Goal: Task Accomplishment & Management: Use online tool/utility

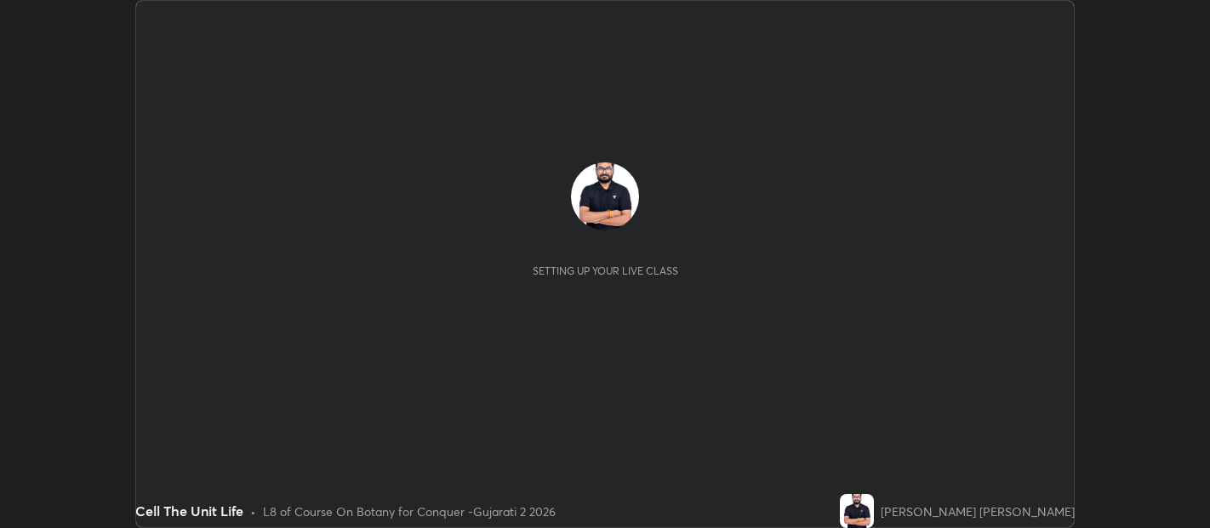
scroll to position [528, 1209]
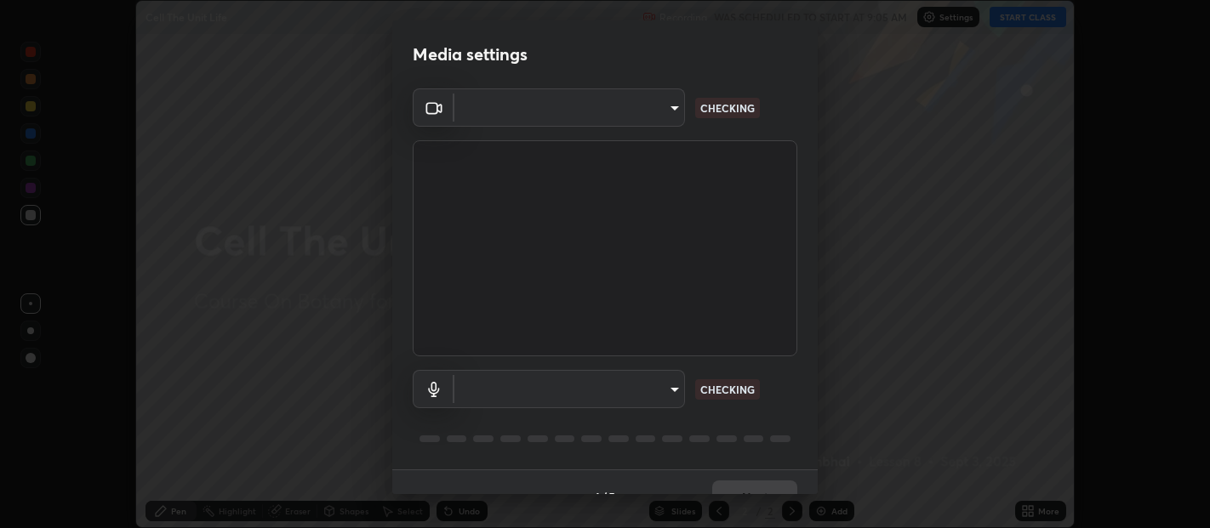
type input "b487a0c9c9d09bbbb380115422a62fd2740c7016d7b14ac64127474a774b5f74"
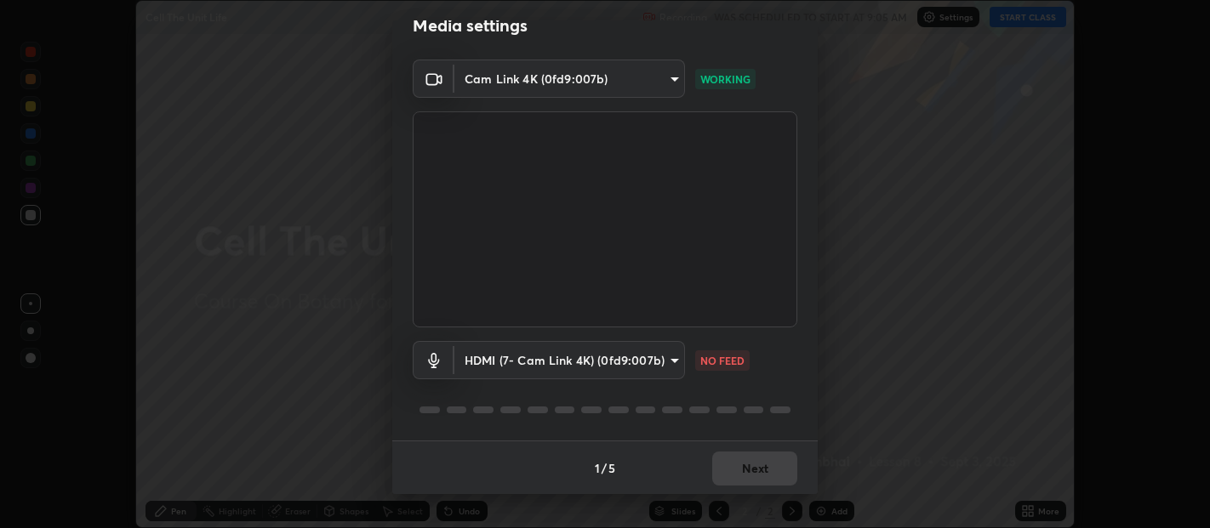
click at [615, 351] on body "Erase all Cell The Unit Life Recording WAS SCHEDULED TO START AT 9:05 AM Settin…" at bounding box center [605, 264] width 1210 height 528
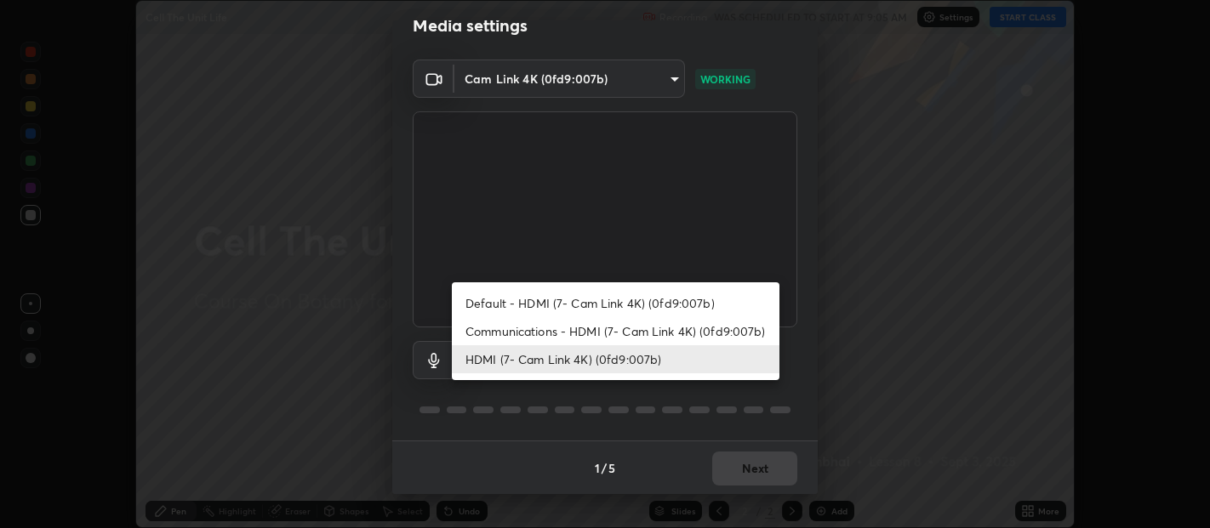
click at [618, 306] on li "Default - HDMI (7- Cam Link 4K) (0fd9:007b)" at bounding box center [616, 303] width 328 height 28
type input "default"
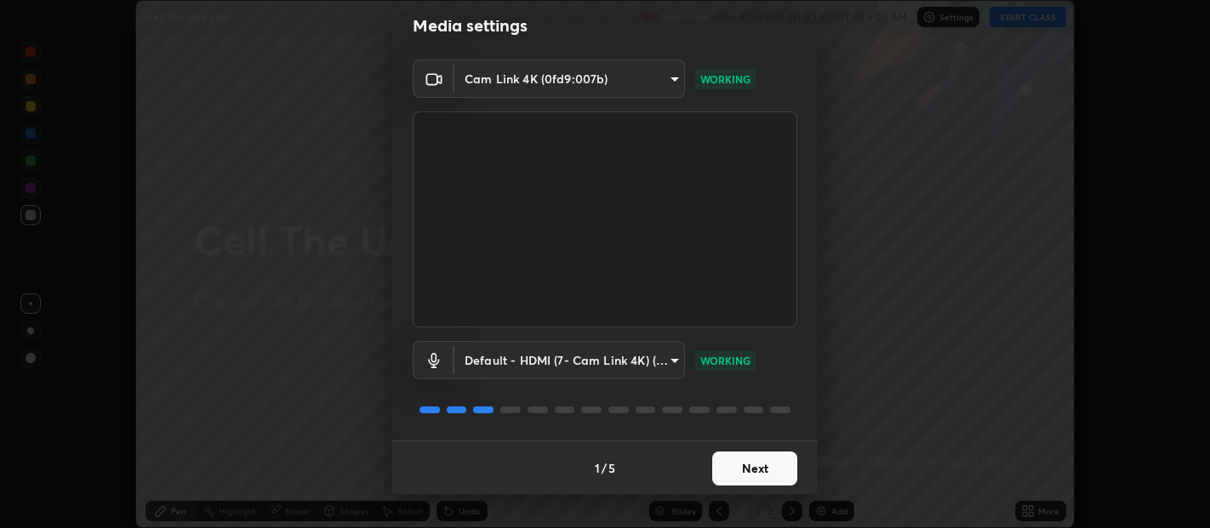
click at [761, 471] on button "Next" at bounding box center [754, 469] width 85 height 34
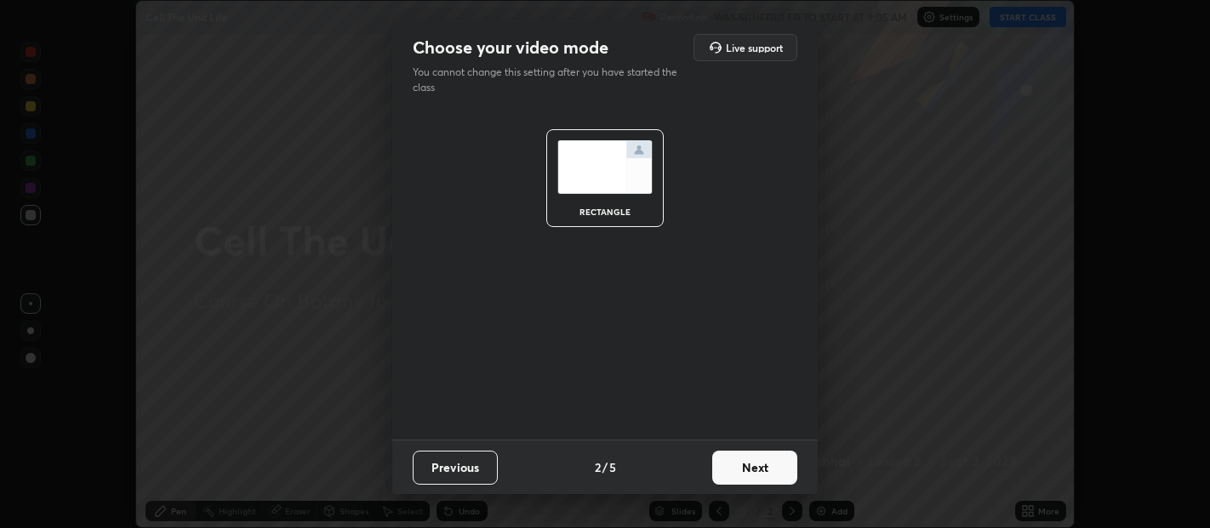
scroll to position [0, 0]
click at [761, 471] on button "Next" at bounding box center [754, 468] width 85 height 34
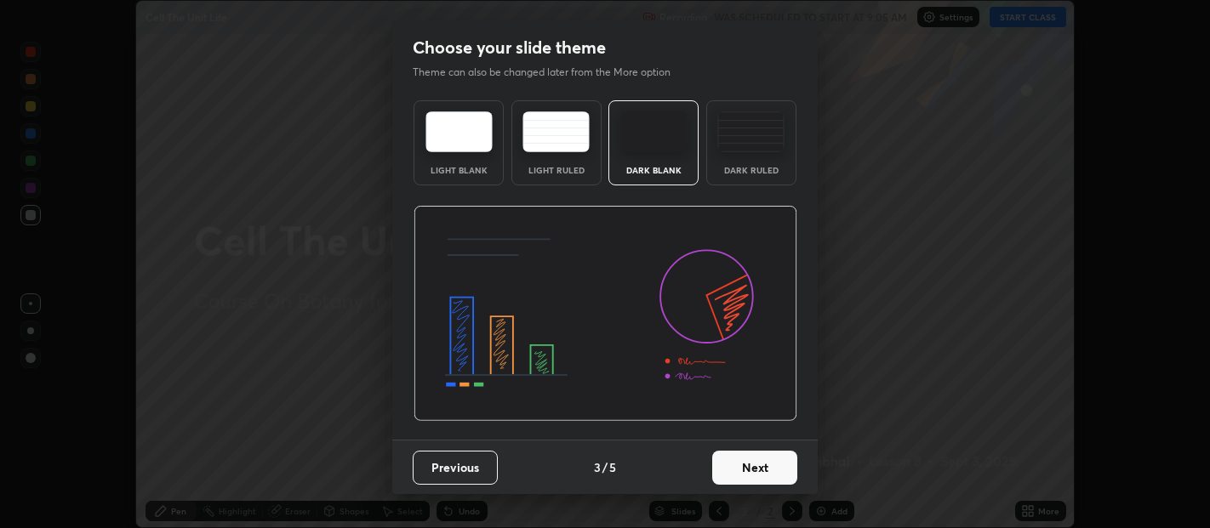
click at [769, 468] on button "Next" at bounding box center [754, 468] width 85 height 34
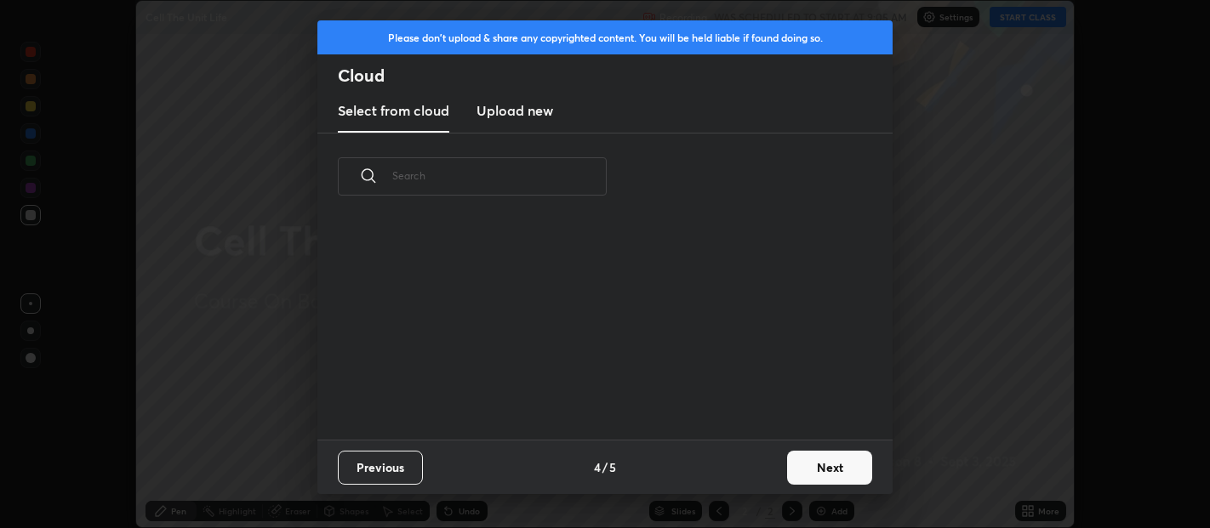
click at [825, 467] on button "Next" at bounding box center [829, 468] width 85 height 34
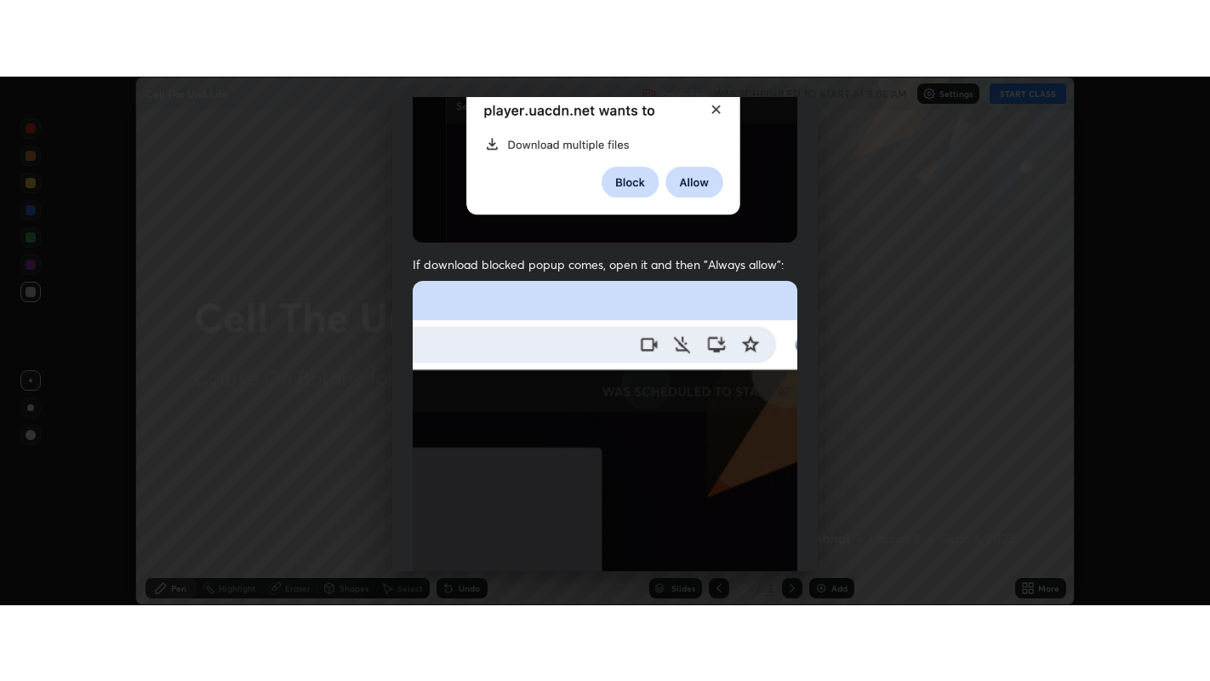
scroll to position [376, 0]
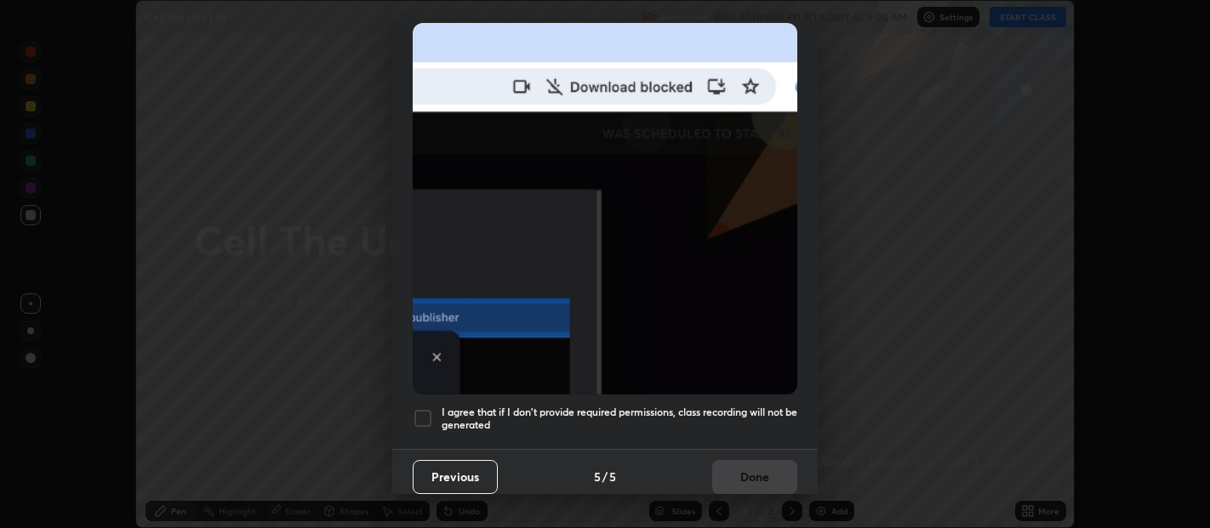
click at [419, 414] on div at bounding box center [423, 418] width 20 height 20
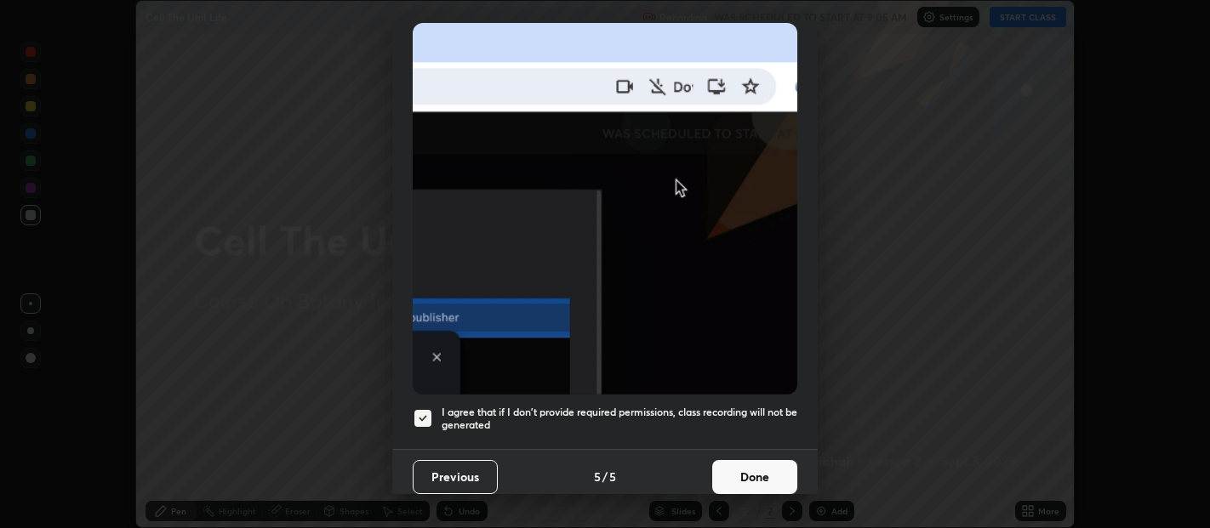
click at [762, 470] on button "Done" at bounding box center [754, 477] width 85 height 34
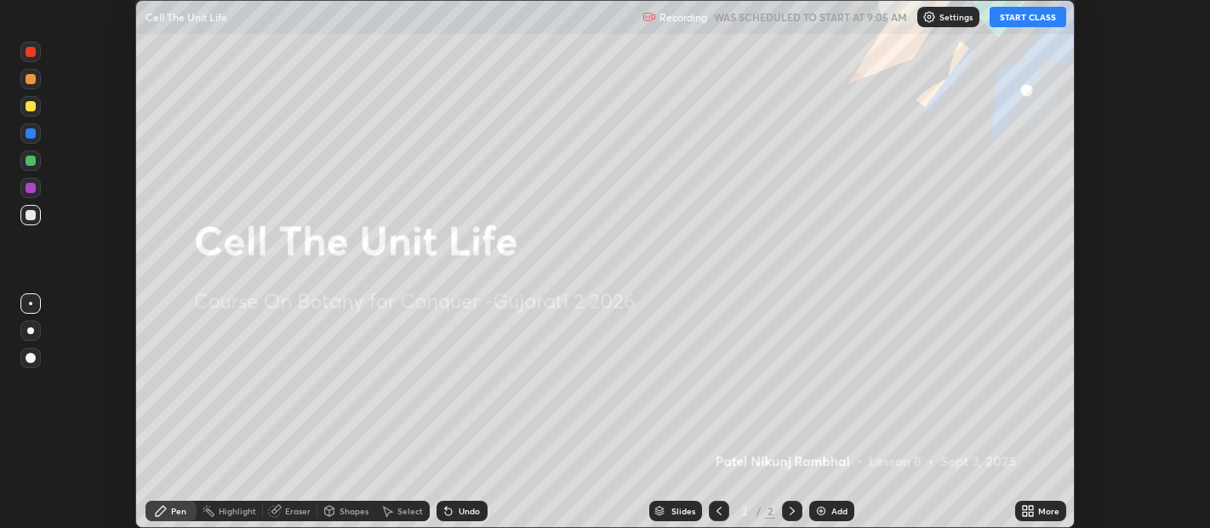
click at [1031, 16] on button "START CLASS" at bounding box center [1028, 17] width 77 height 20
click at [1024, 511] on icon at bounding box center [1028, 512] width 14 height 14
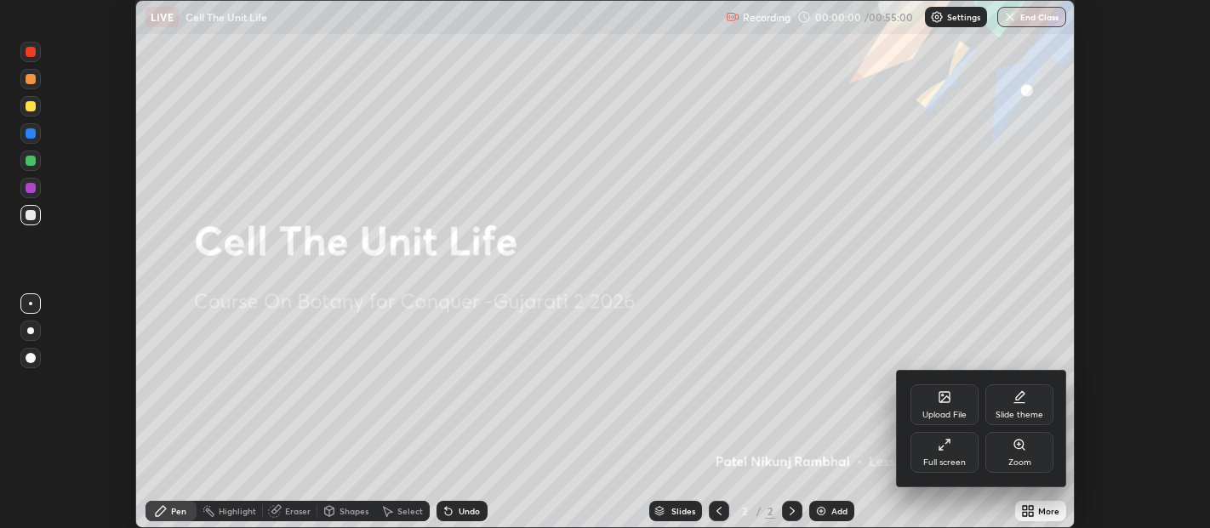
click at [946, 449] on icon at bounding box center [945, 445] width 14 height 14
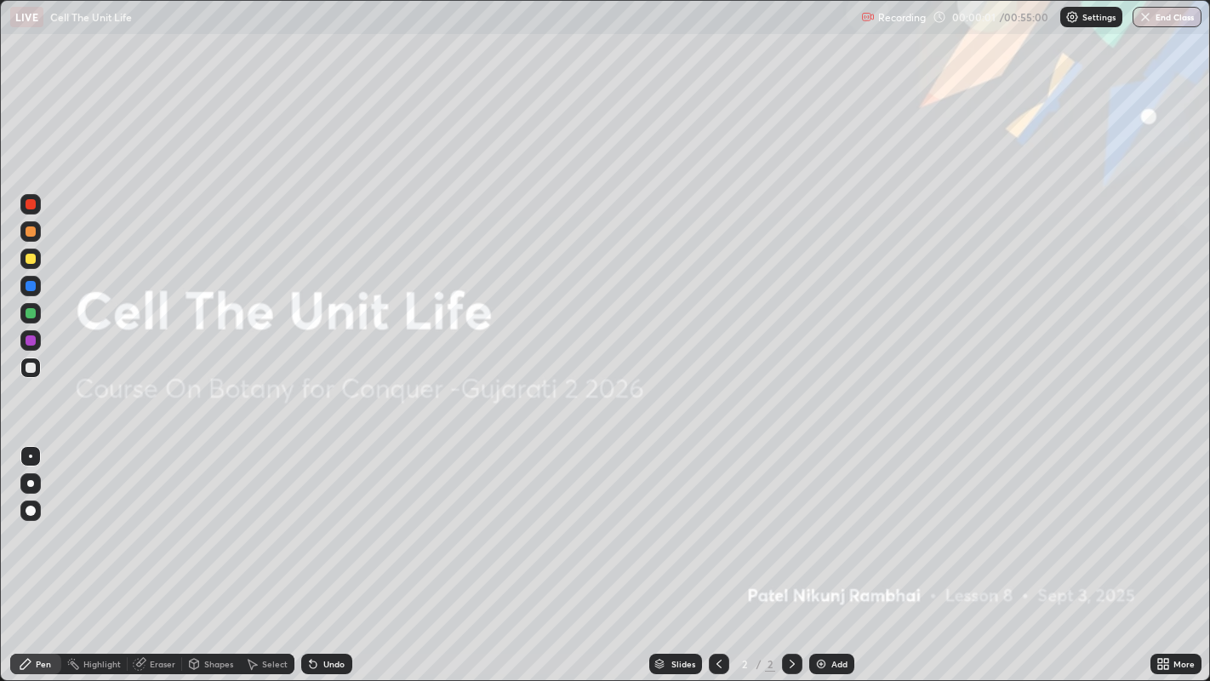
scroll to position [681, 1210]
click at [818, 528] on img at bounding box center [821, 664] width 14 height 14
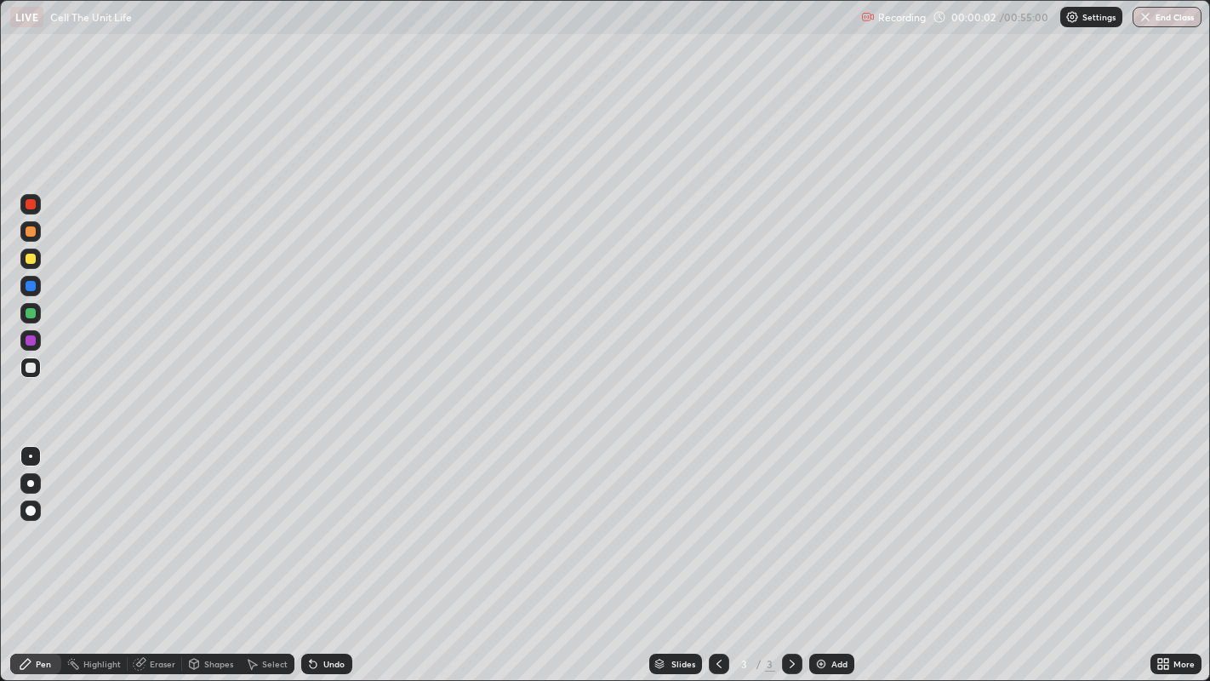
click at [819, 528] on img at bounding box center [821, 664] width 14 height 14
click at [818, 528] on img at bounding box center [821, 664] width 14 height 14
click at [819, 528] on img at bounding box center [821, 664] width 14 height 14
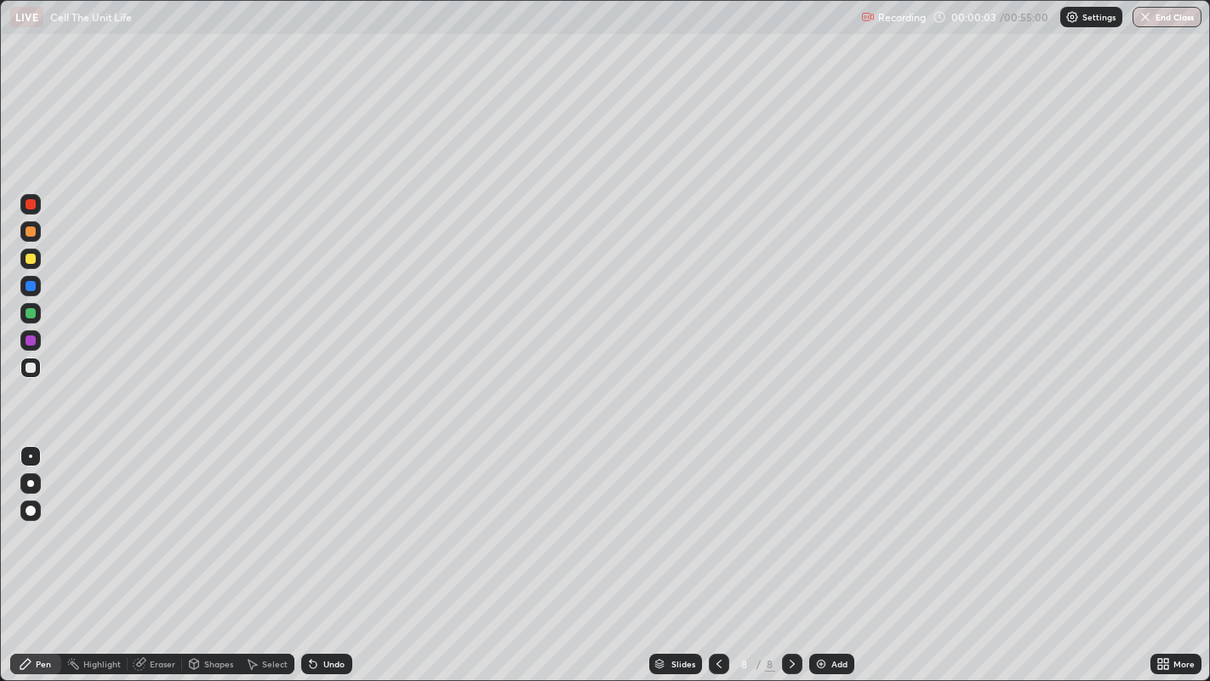
click at [819, 528] on img at bounding box center [821, 664] width 14 height 14
click at [818, 528] on img at bounding box center [821, 664] width 14 height 14
click at [819, 528] on img at bounding box center [821, 664] width 14 height 14
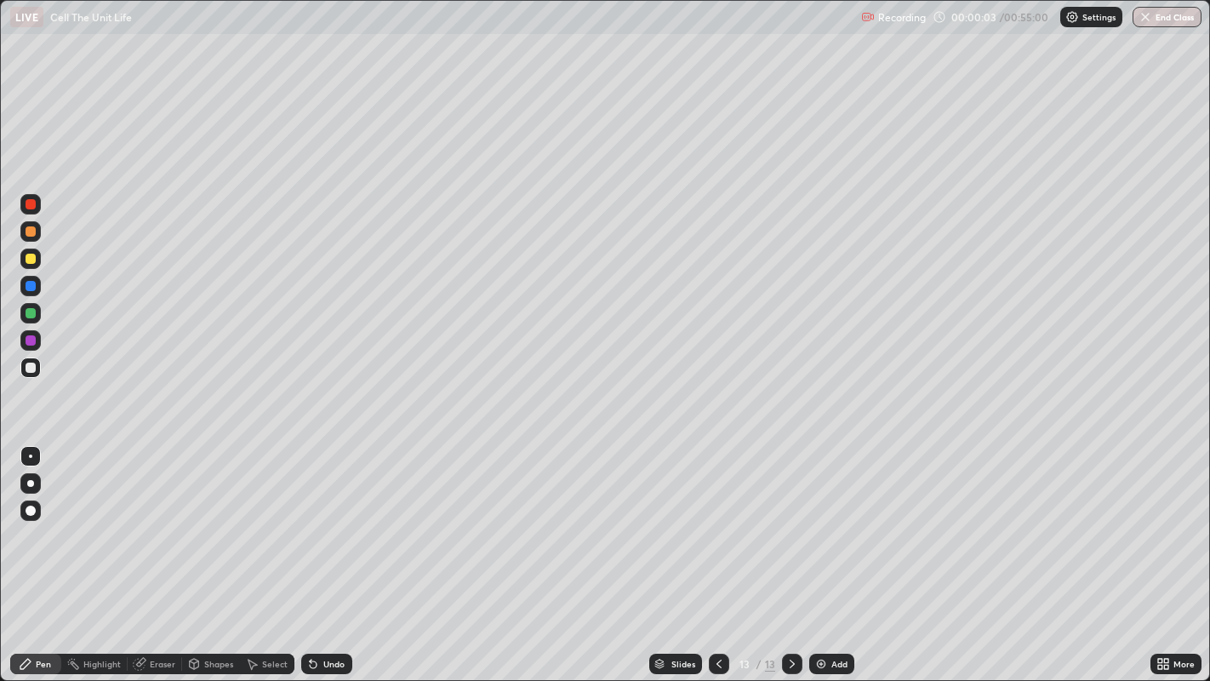
click at [819, 528] on img at bounding box center [821, 664] width 14 height 14
click at [818, 528] on img at bounding box center [821, 664] width 14 height 14
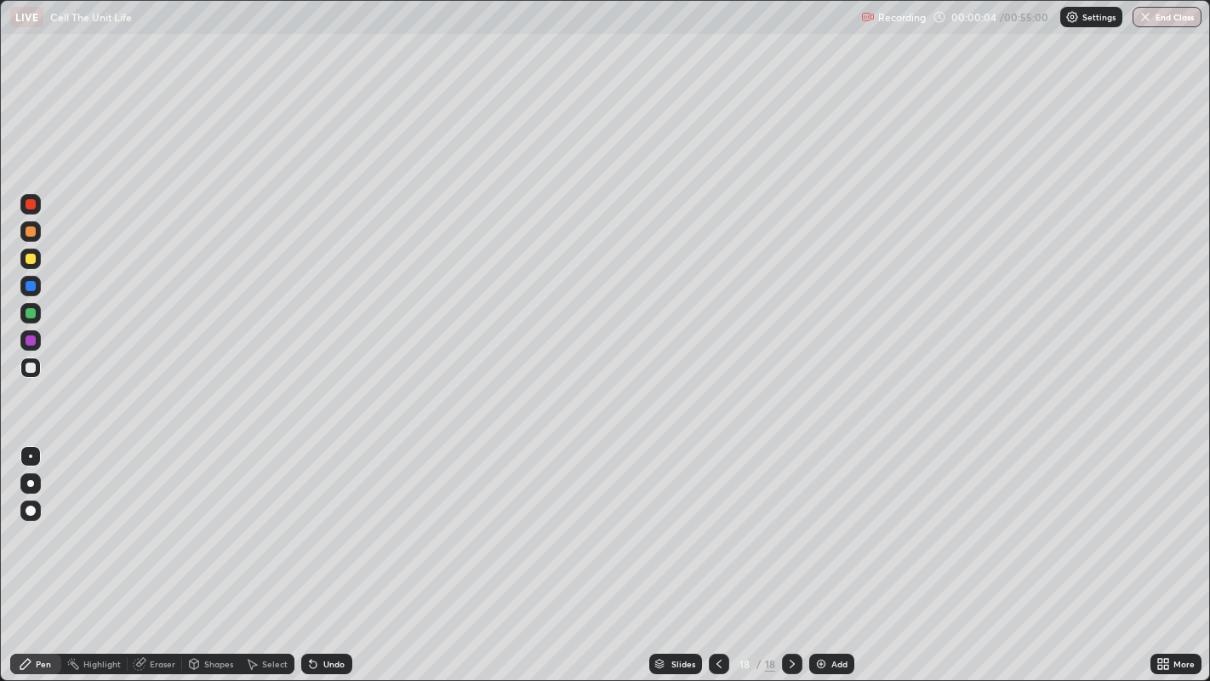
click at [819, 528] on img at bounding box center [821, 664] width 14 height 14
click at [716, 528] on icon at bounding box center [718, 664] width 14 height 14
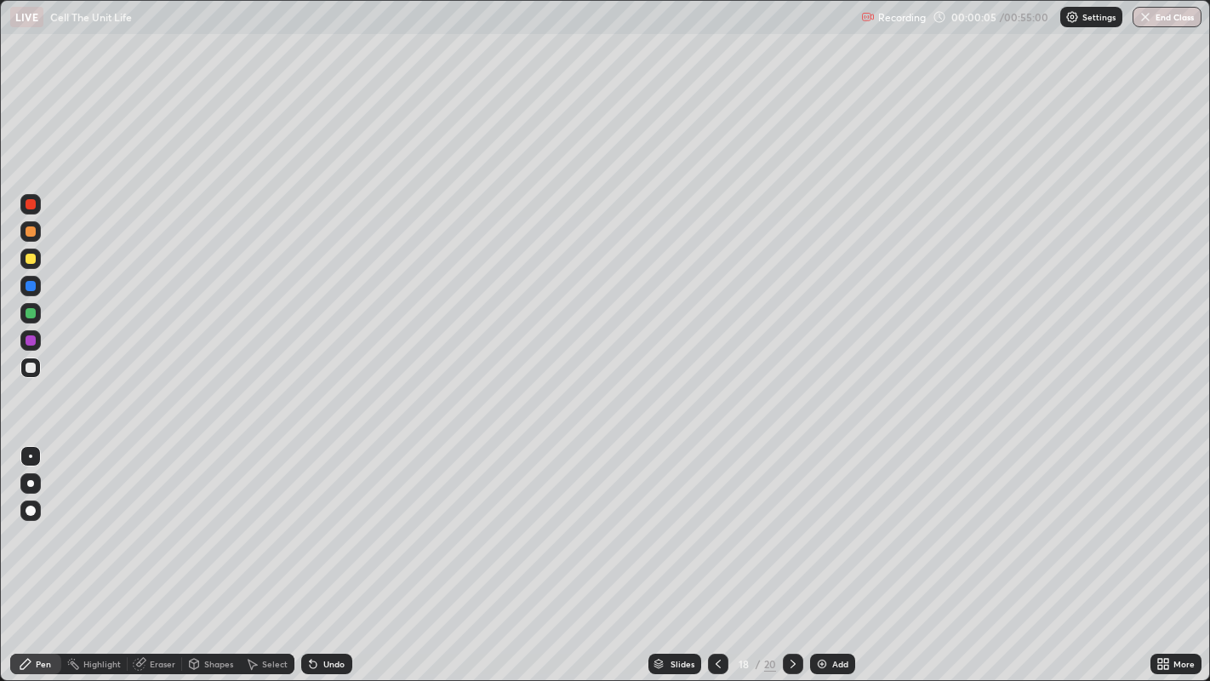
click at [716, 528] on icon at bounding box center [718, 663] width 5 height 9
click at [715, 528] on icon at bounding box center [718, 664] width 14 height 14
click at [718, 528] on icon at bounding box center [718, 664] width 14 height 14
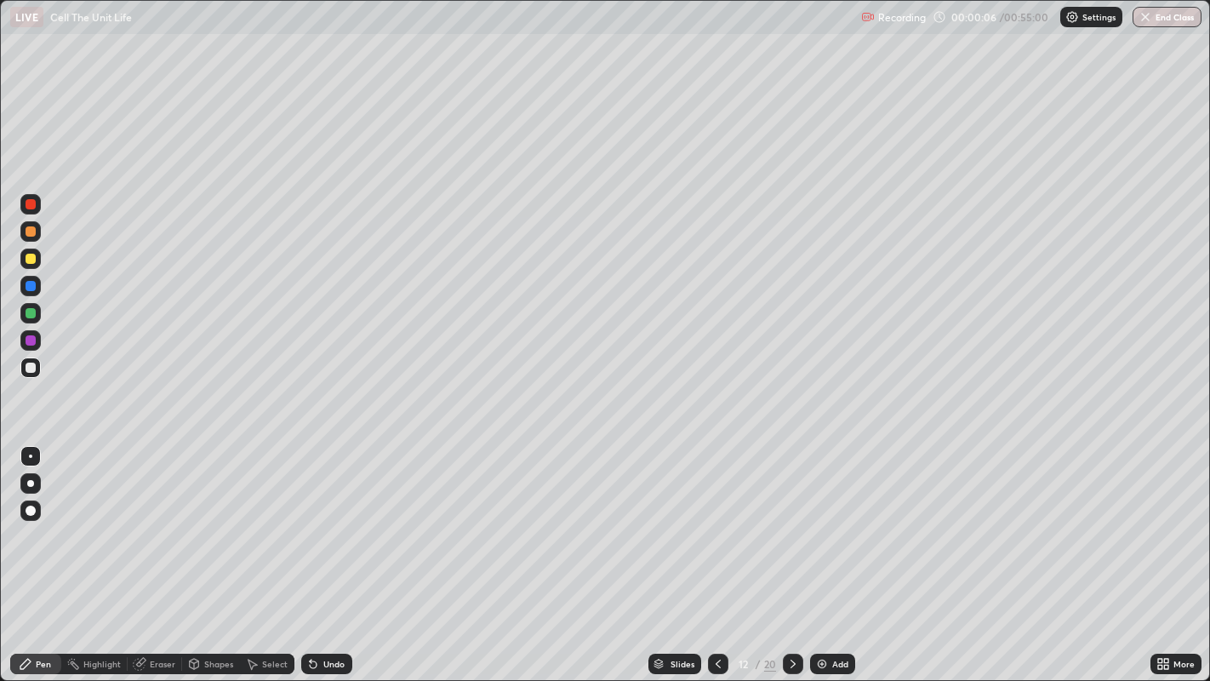
click at [718, 528] on icon at bounding box center [718, 664] width 14 height 14
click at [716, 528] on icon at bounding box center [718, 664] width 14 height 14
click at [718, 528] on icon at bounding box center [718, 664] width 14 height 14
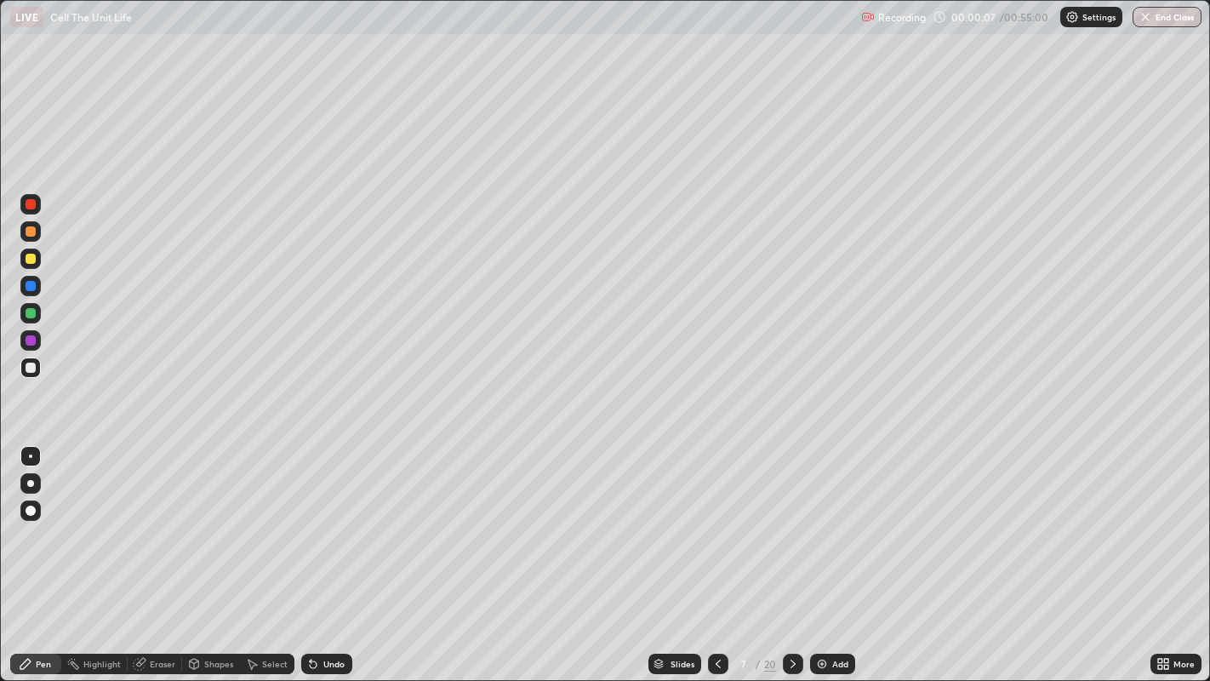
click at [717, 528] on icon at bounding box center [718, 664] width 14 height 14
click at [718, 528] on icon at bounding box center [718, 664] width 14 height 14
click at [31, 483] on div at bounding box center [30, 483] width 7 height 7
click at [32, 259] on div at bounding box center [31, 259] width 10 height 10
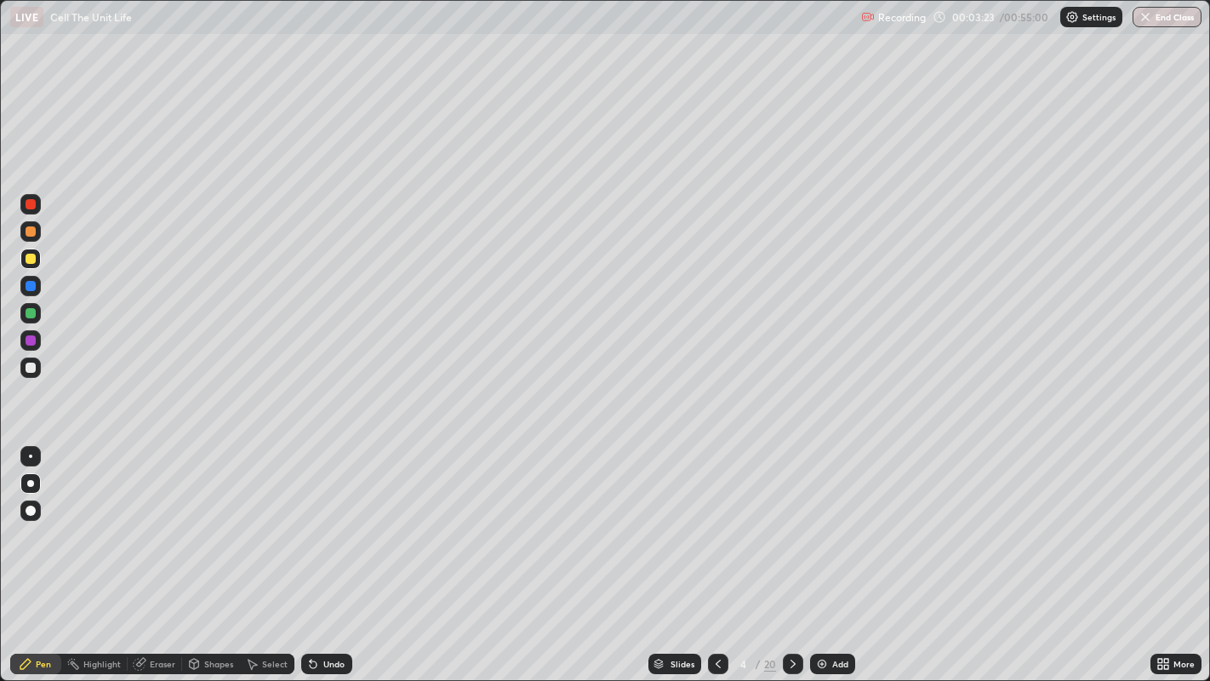
click at [34, 370] on div at bounding box center [31, 367] width 10 height 10
click at [783, 528] on div at bounding box center [793, 663] width 20 height 20
click at [31, 369] on div at bounding box center [31, 367] width 10 height 10
click at [159, 528] on div "Eraser" at bounding box center [163, 663] width 26 height 9
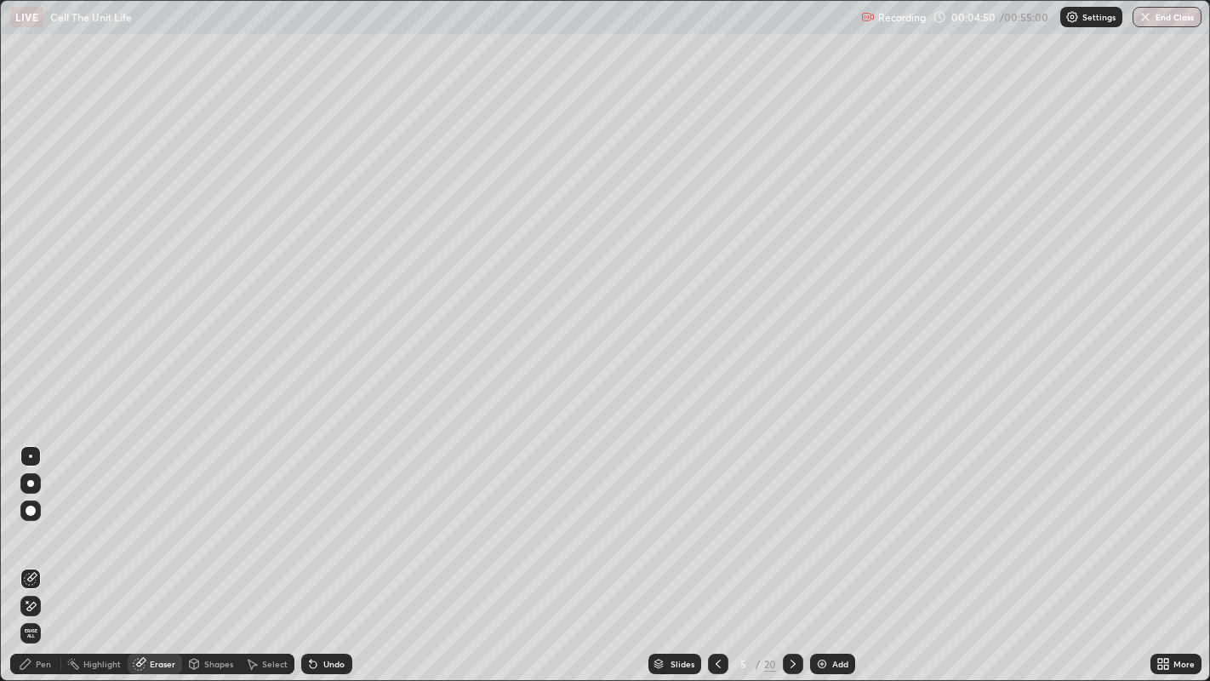
click at [48, 528] on div "Pen" at bounding box center [35, 663] width 51 height 20
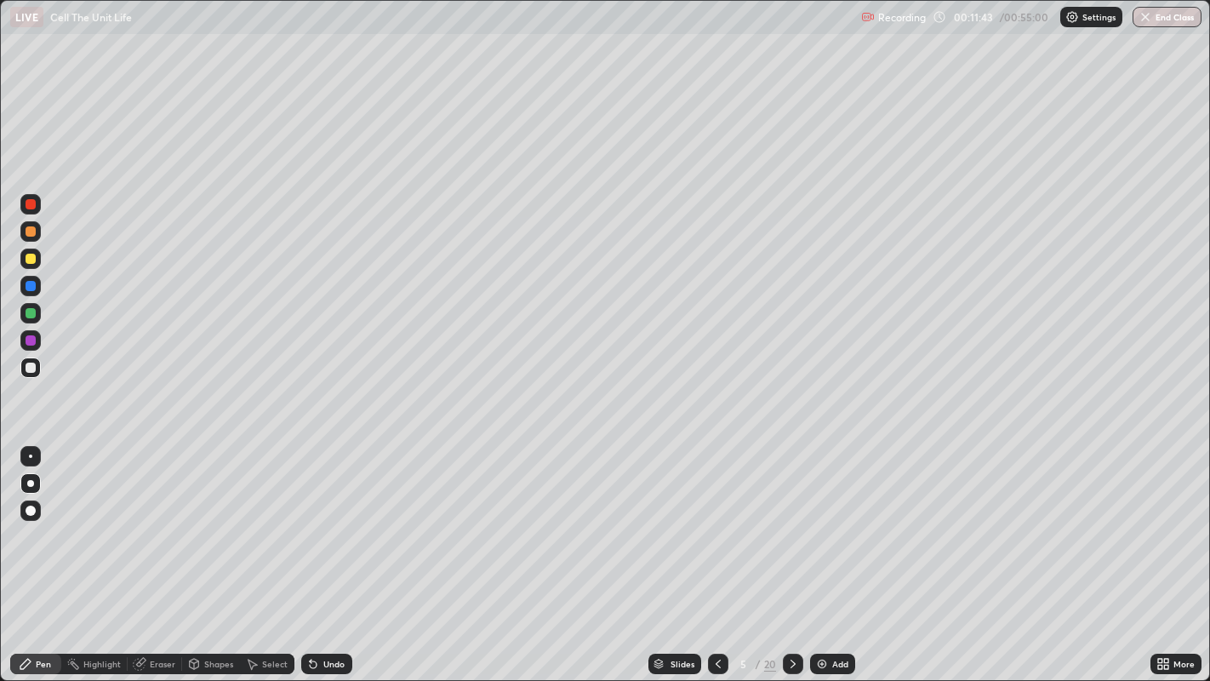
click at [28, 263] on div at bounding box center [31, 259] width 10 height 10
click at [792, 528] on icon at bounding box center [793, 664] width 14 height 14
click at [29, 368] on div at bounding box center [31, 367] width 10 height 10
click at [791, 528] on icon at bounding box center [793, 664] width 14 height 14
click at [160, 528] on div "Eraser" at bounding box center [163, 663] width 26 height 9
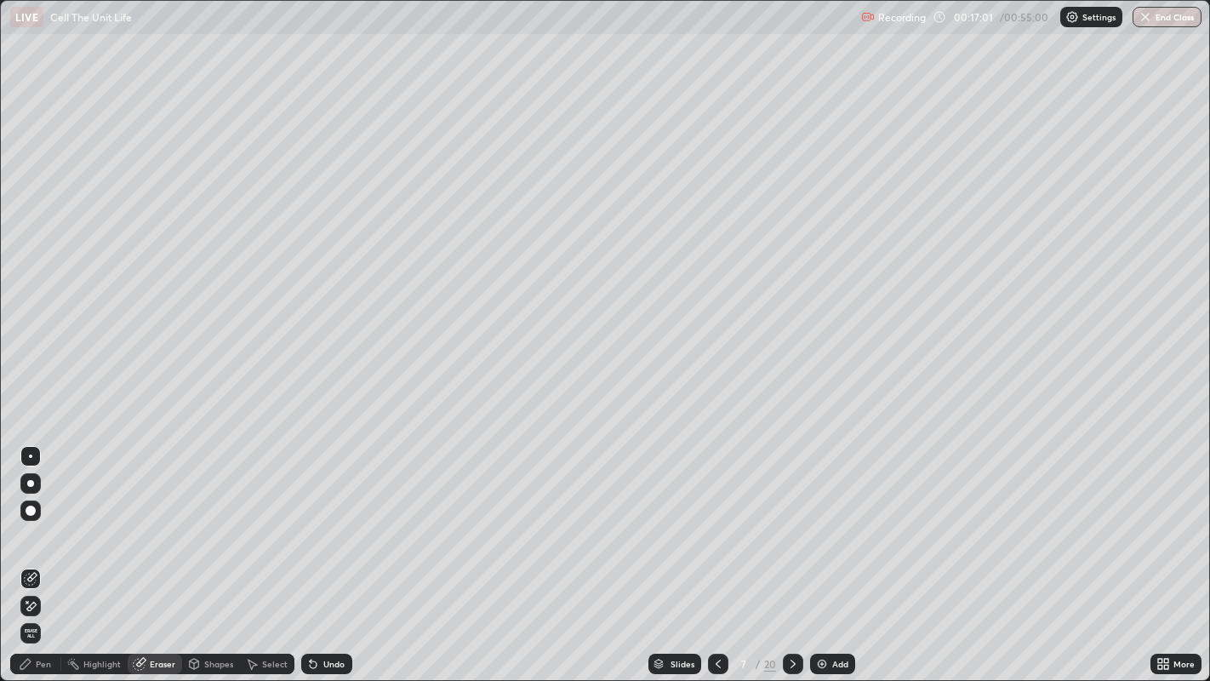
click at [43, 528] on div "Pen" at bounding box center [43, 663] width 15 height 9
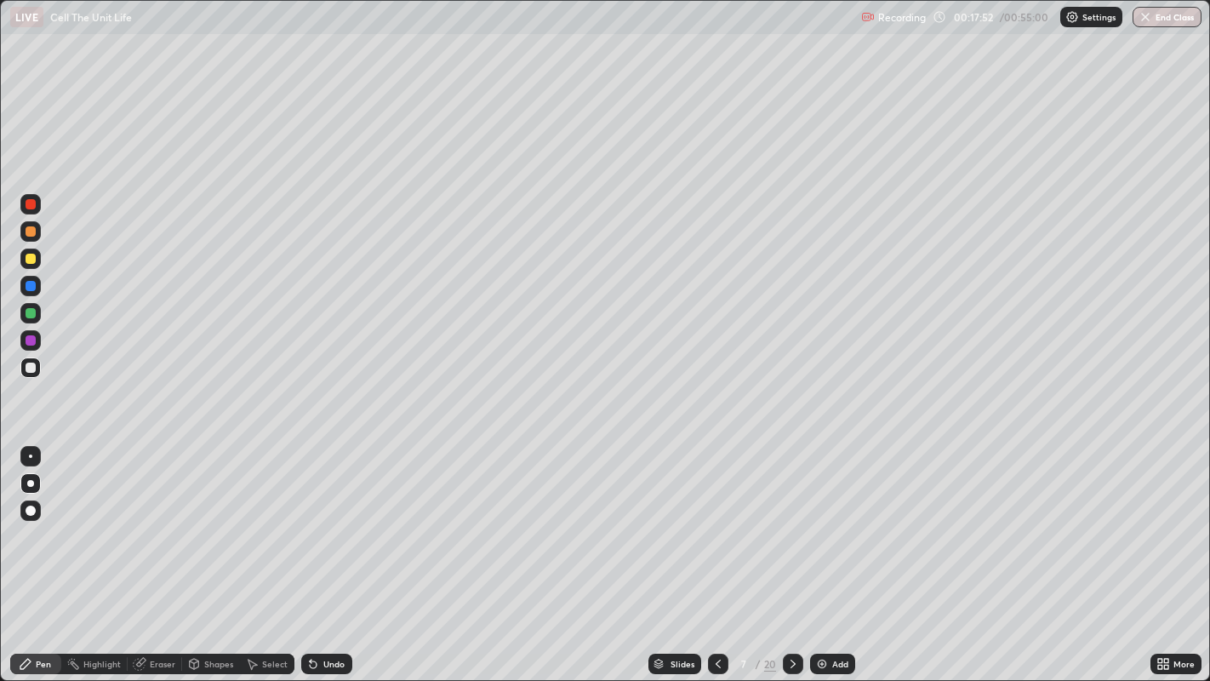
click at [31, 259] on div at bounding box center [31, 259] width 10 height 10
click at [33, 363] on div at bounding box center [31, 367] width 10 height 10
click at [31, 259] on div at bounding box center [31, 259] width 10 height 10
click at [791, 528] on icon at bounding box center [793, 664] width 14 height 14
click at [35, 365] on div at bounding box center [31, 367] width 10 height 10
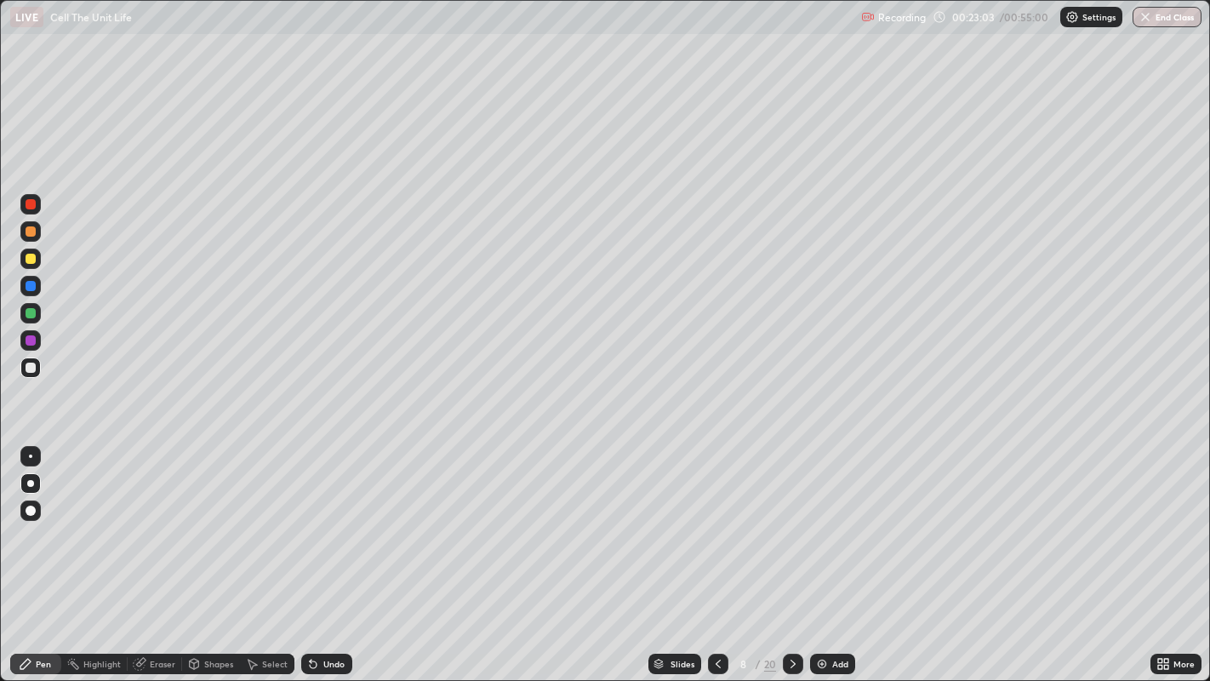
click at [792, 528] on icon at bounding box center [793, 664] width 14 height 14
click at [32, 261] on div at bounding box center [31, 259] width 10 height 10
click at [789, 528] on icon at bounding box center [793, 664] width 14 height 14
click at [26, 364] on div at bounding box center [31, 367] width 10 height 10
click at [716, 528] on icon at bounding box center [718, 664] width 14 height 14
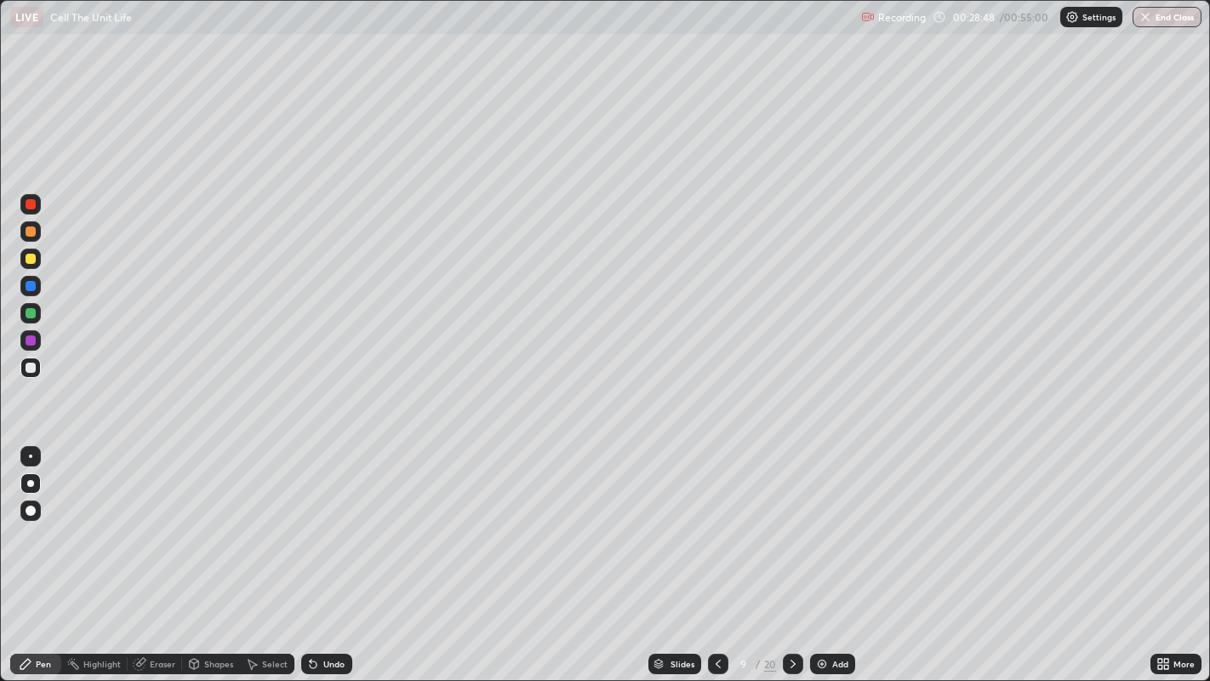
click at [790, 528] on icon at bounding box center [792, 663] width 5 height 9
click at [157, 528] on div "Eraser" at bounding box center [163, 663] width 26 height 9
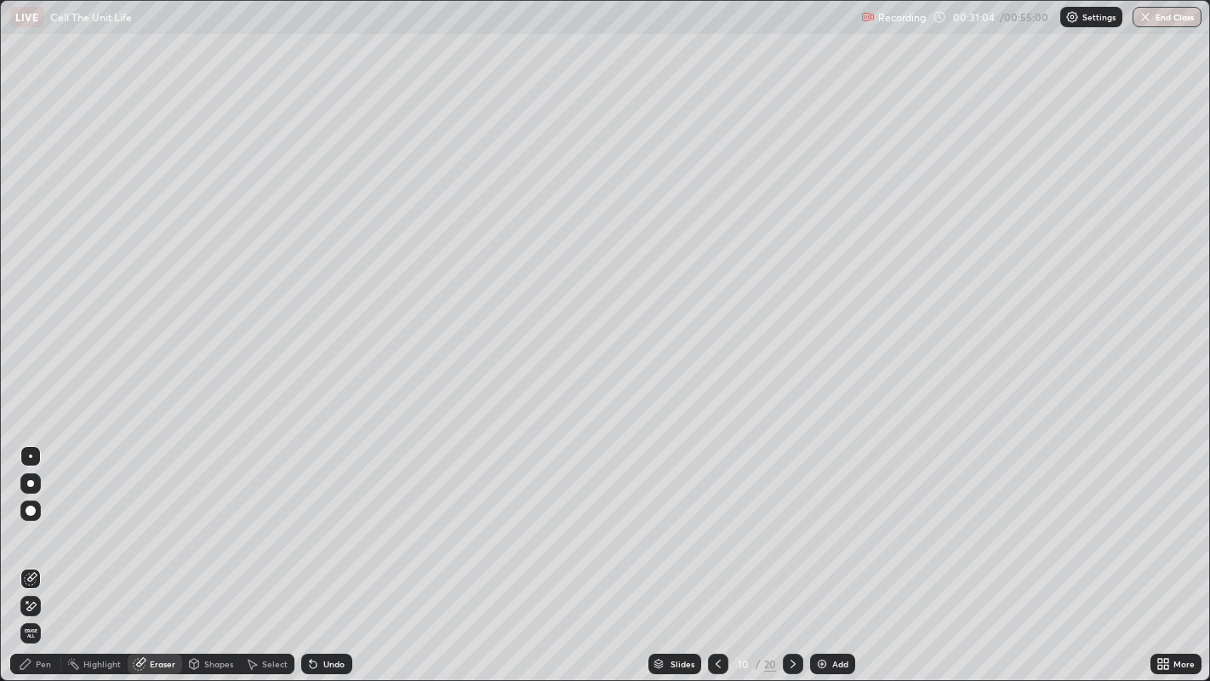
click at [32, 528] on div "Pen" at bounding box center [35, 663] width 51 height 20
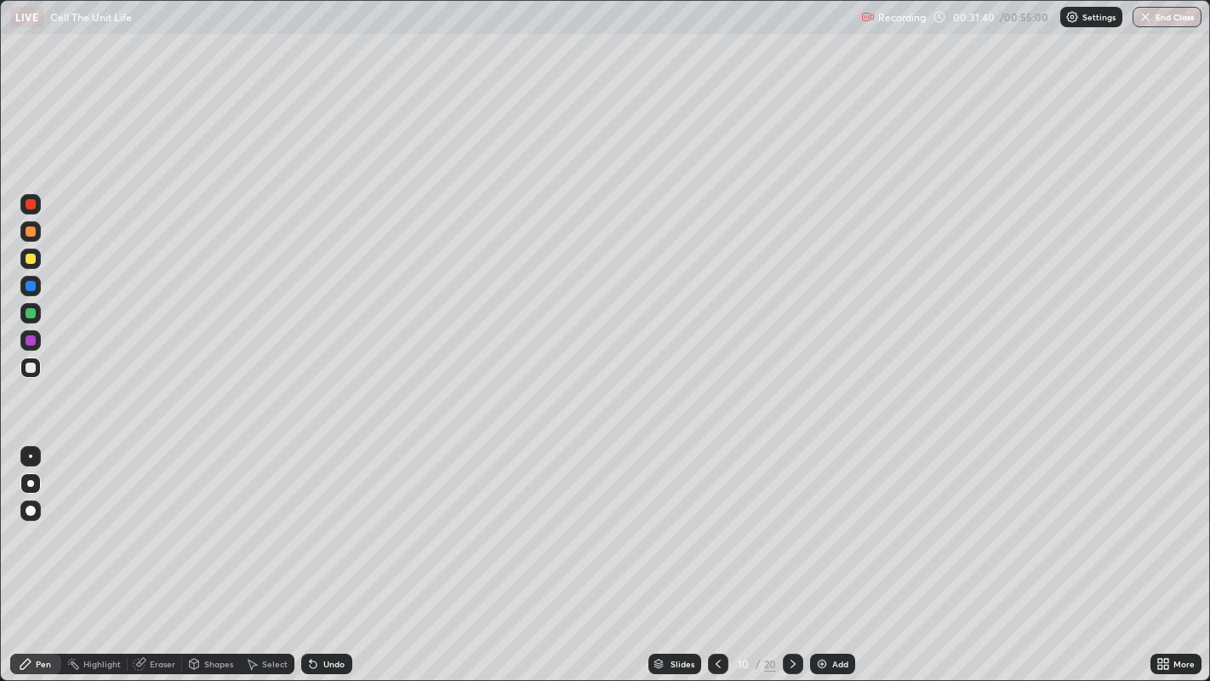
click at [26, 310] on div at bounding box center [31, 313] width 10 height 10
click at [31, 367] on div at bounding box center [31, 367] width 10 height 10
click at [30, 312] on div at bounding box center [31, 313] width 10 height 10
click at [791, 528] on div at bounding box center [793, 663] width 20 height 20
click at [30, 368] on div at bounding box center [31, 367] width 10 height 10
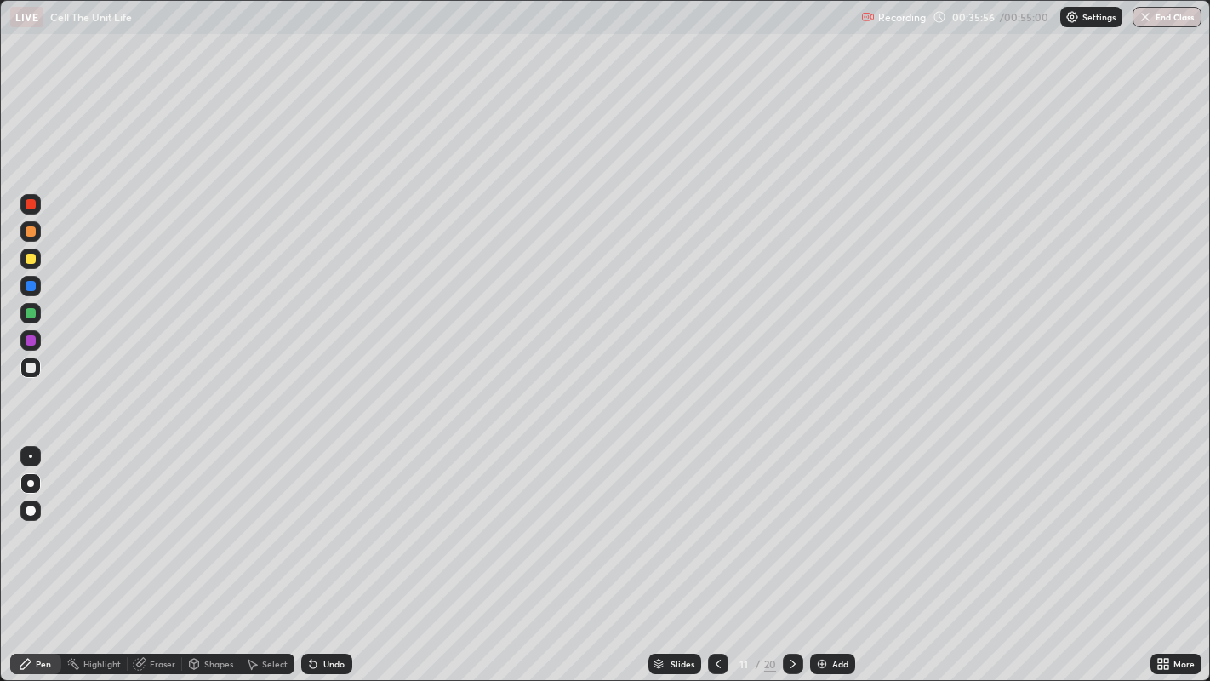
click at [31, 311] on div at bounding box center [31, 313] width 10 height 10
click at [31, 528] on div "Pen" at bounding box center [35, 663] width 51 height 20
click at [37, 358] on div at bounding box center [30, 367] width 20 height 20
click at [32, 255] on div at bounding box center [31, 259] width 10 height 10
click at [792, 528] on icon at bounding box center [793, 664] width 14 height 14
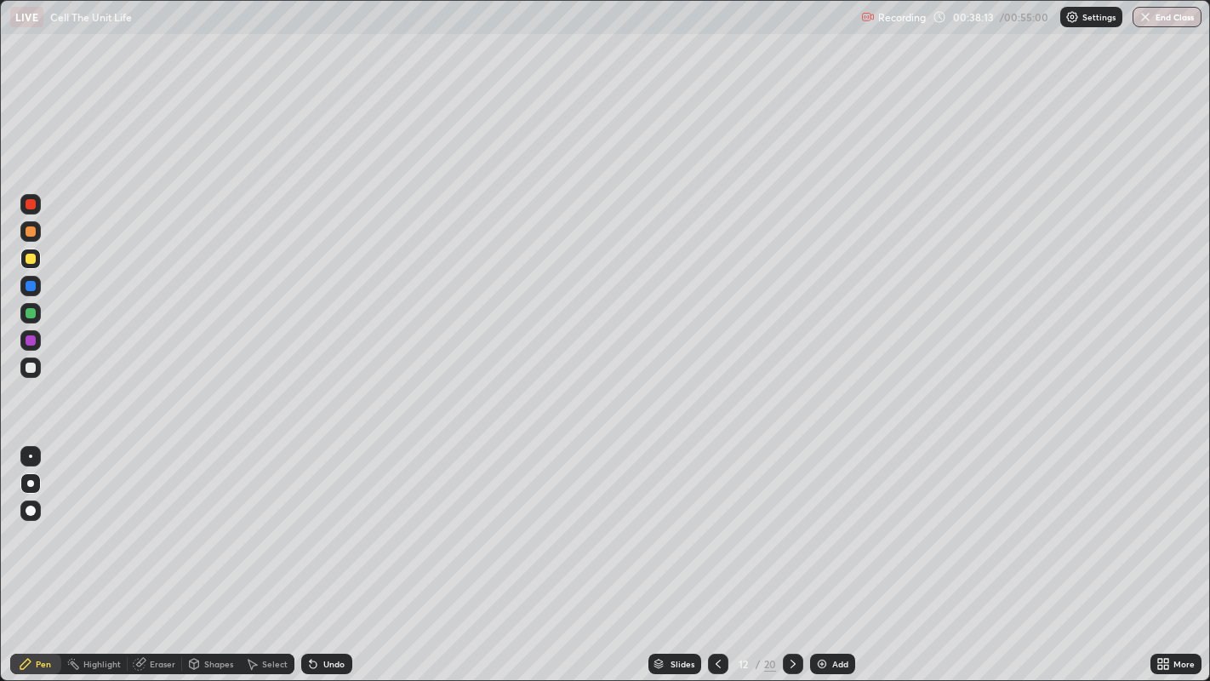
click at [29, 365] on div at bounding box center [31, 367] width 10 height 10
click at [159, 528] on div "Eraser" at bounding box center [163, 663] width 26 height 9
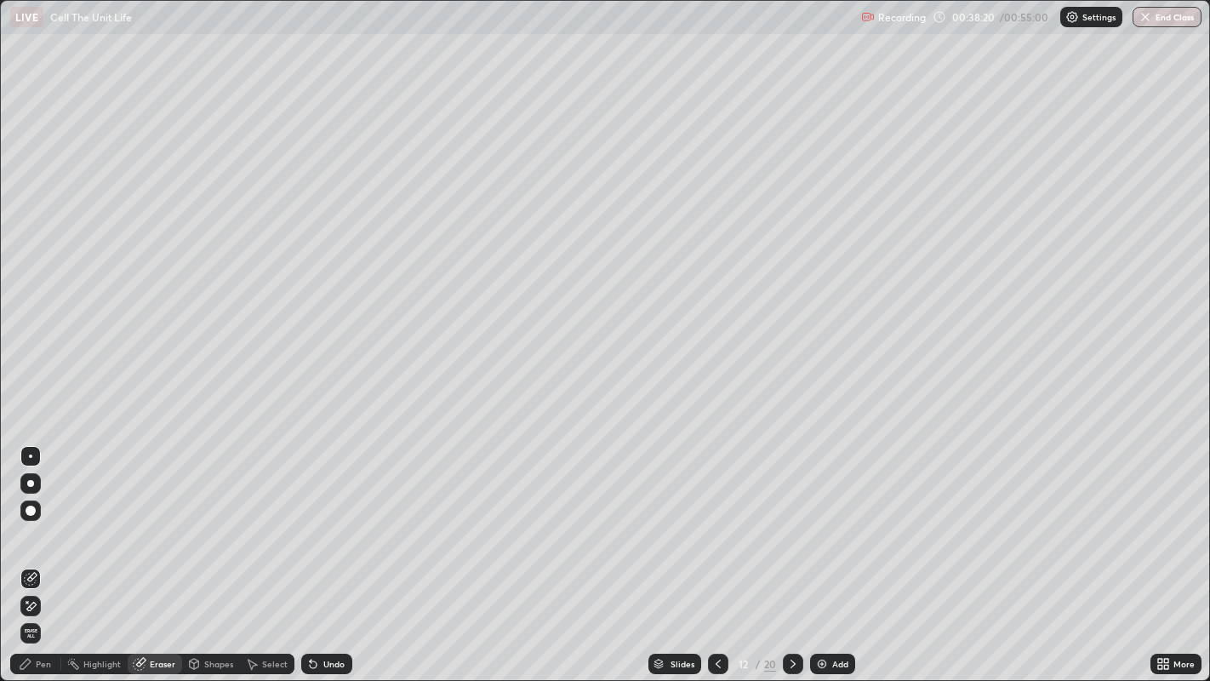
click at [41, 528] on div "Pen" at bounding box center [43, 663] width 15 height 9
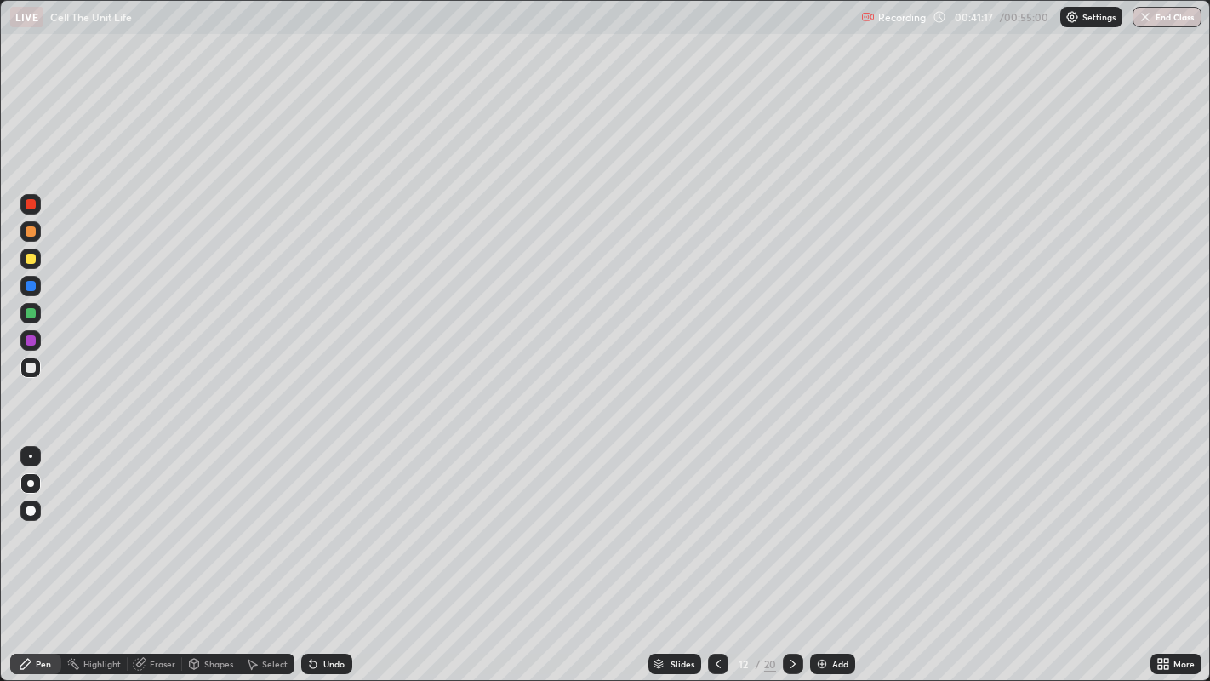
click at [791, 528] on icon at bounding box center [793, 664] width 14 height 14
click at [152, 528] on div "Eraser" at bounding box center [155, 663] width 54 height 20
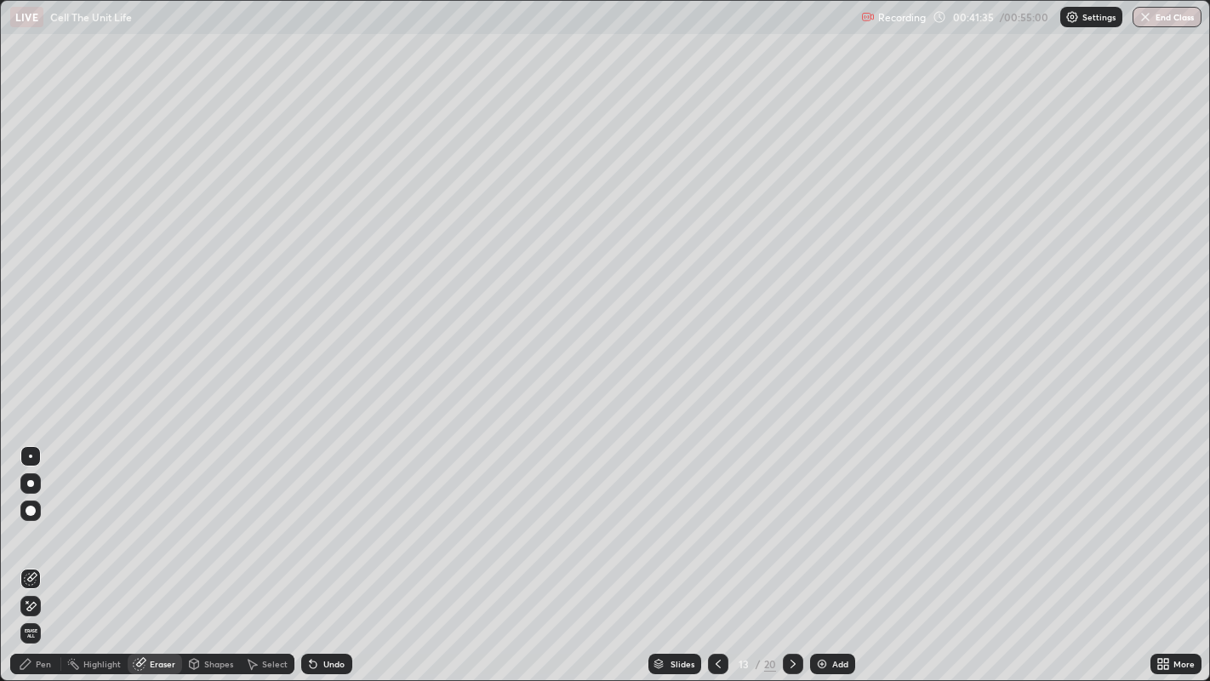
click at [36, 528] on div "Pen" at bounding box center [43, 663] width 15 height 9
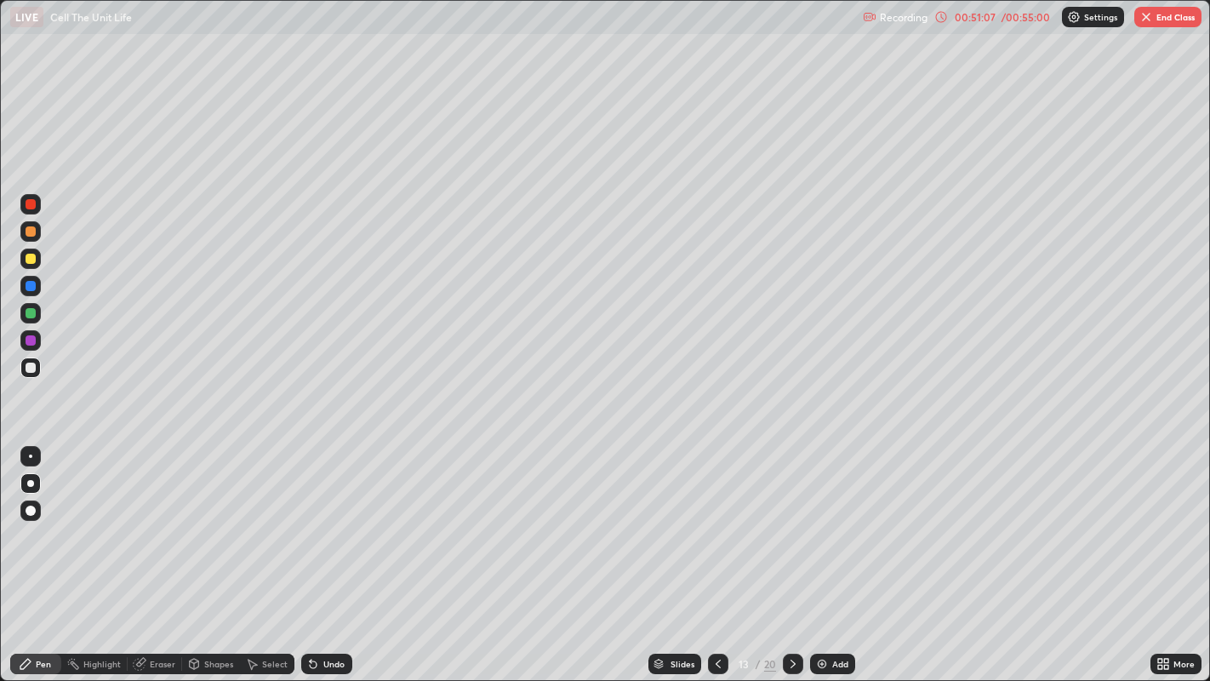
click at [28, 311] on div at bounding box center [31, 313] width 10 height 10
click at [30, 366] on div at bounding box center [31, 367] width 10 height 10
click at [1161, 13] on button "End Class" at bounding box center [1167, 17] width 67 height 20
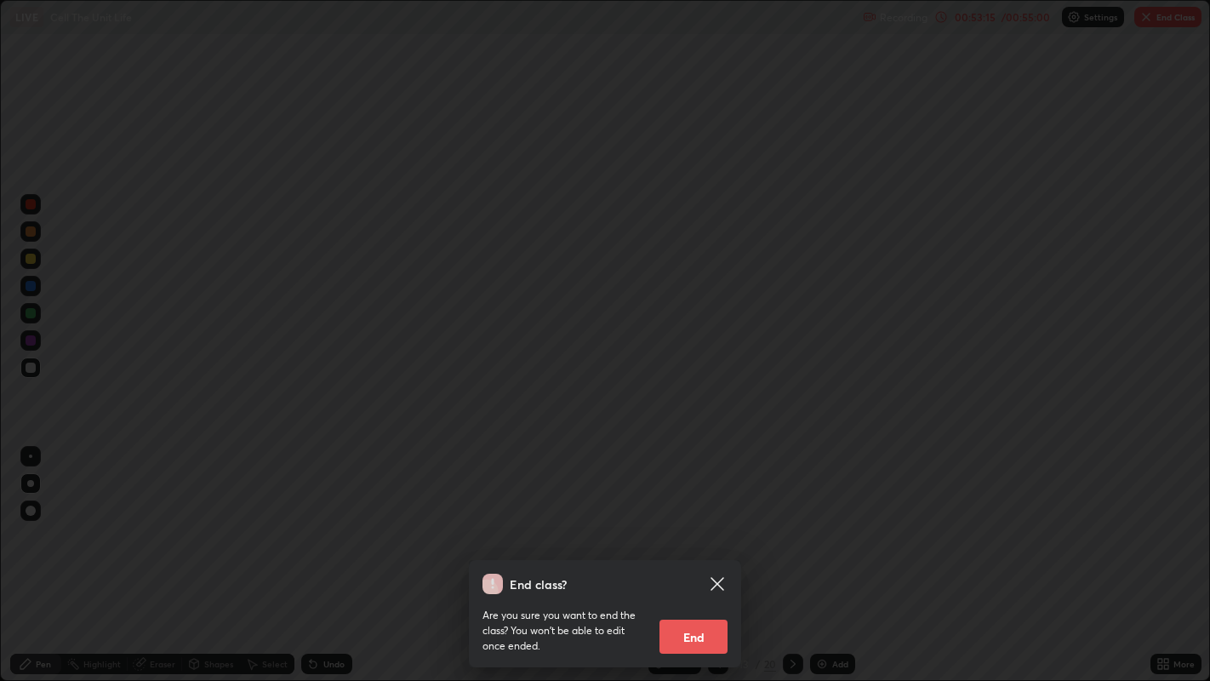
click at [682, 528] on button "End" at bounding box center [693, 636] width 68 height 34
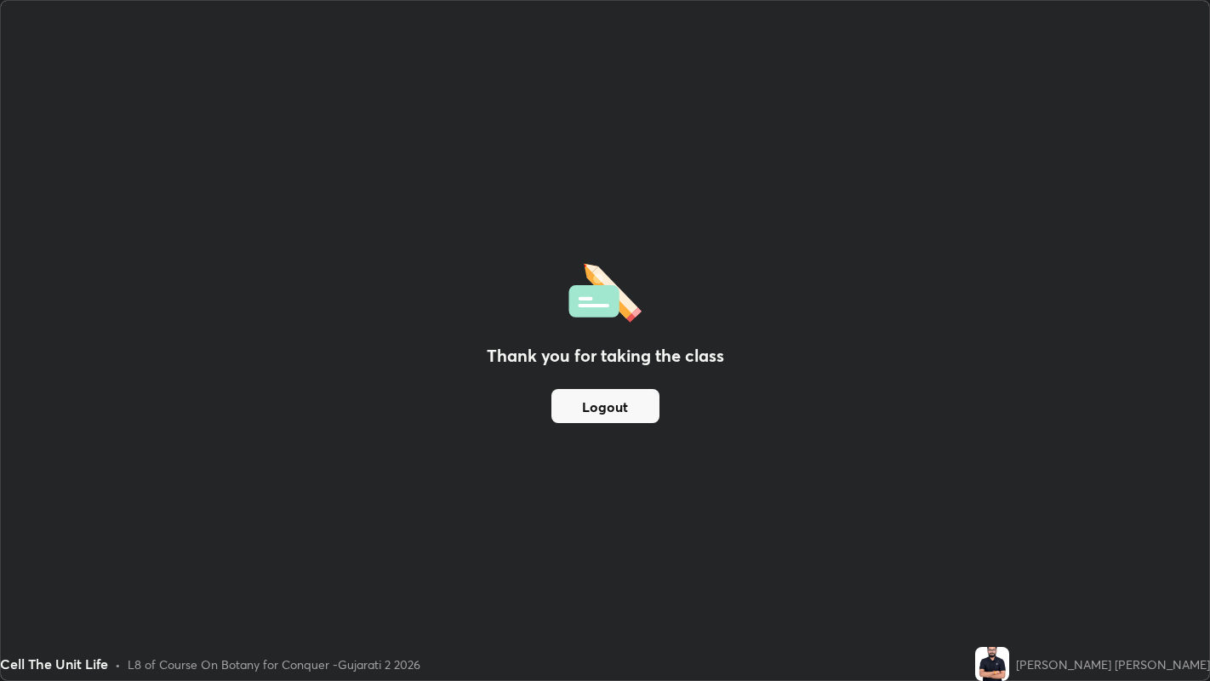
click at [613, 413] on button "Logout" at bounding box center [605, 406] width 108 height 34
